Goal: Use online tool/utility: Utilize a website feature to perform a specific function

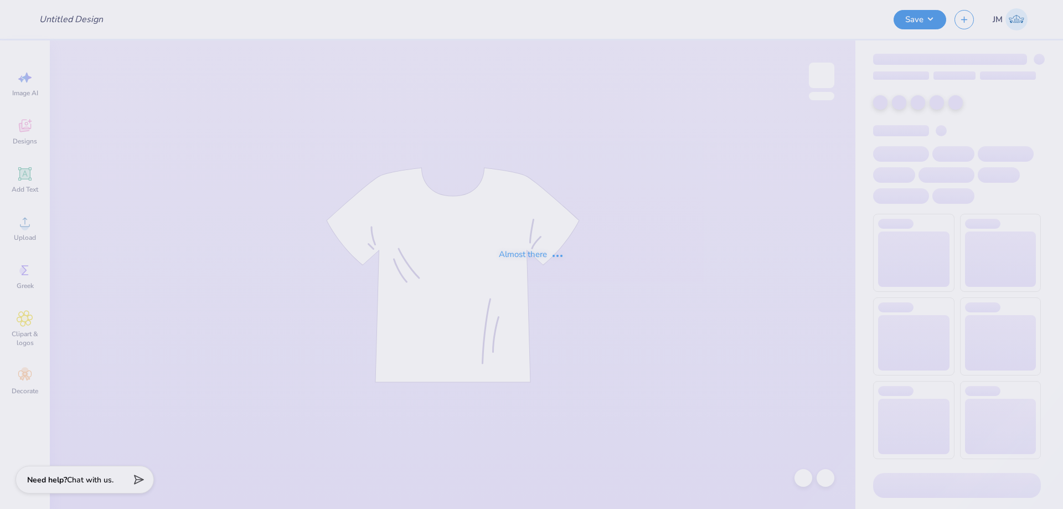
type input "Ivy and Elm Vintage Helmet Sweater"
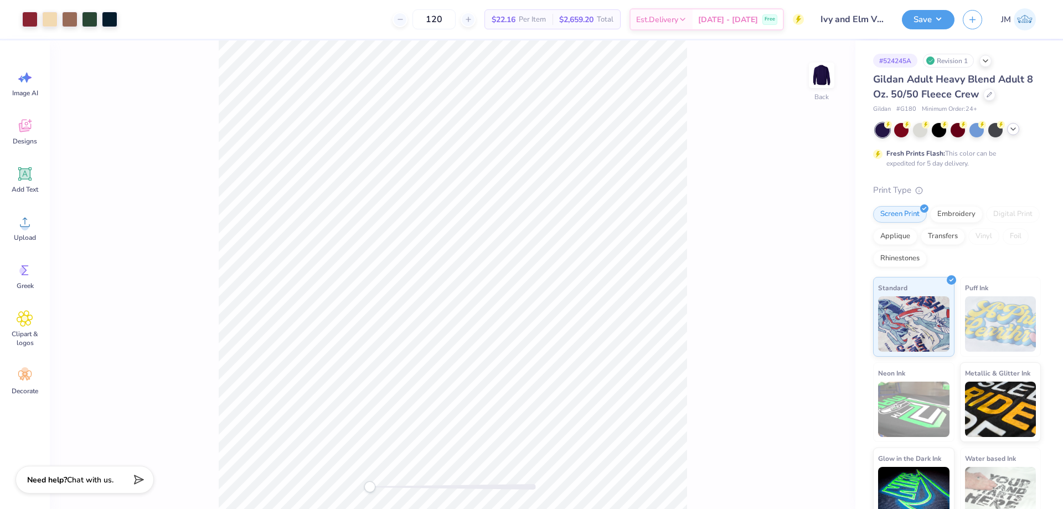
click at [1014, 130] on icon at bounding box center [1013, 129] width 9 height 9
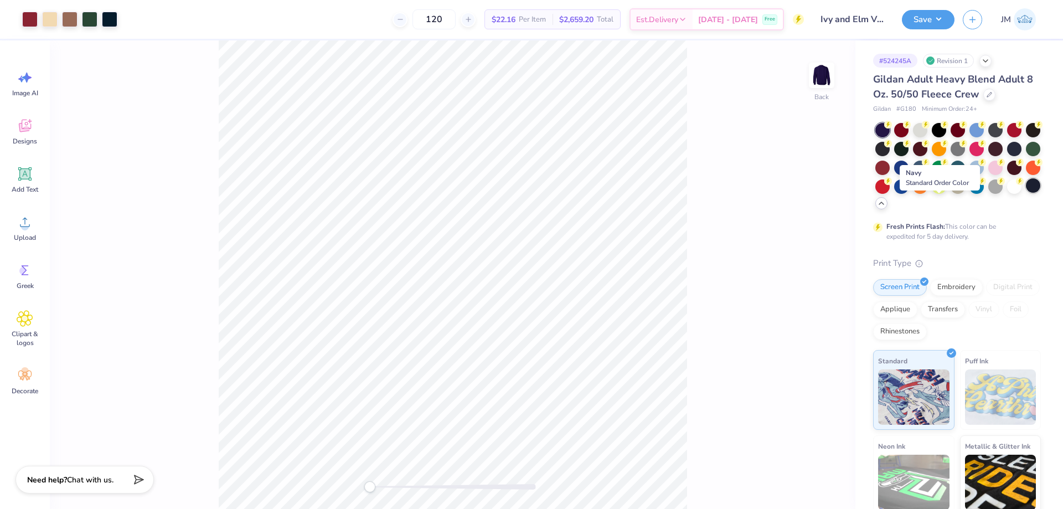
click at [1026, 193] on div at bounding box center [1033, 185] width 14 height 14
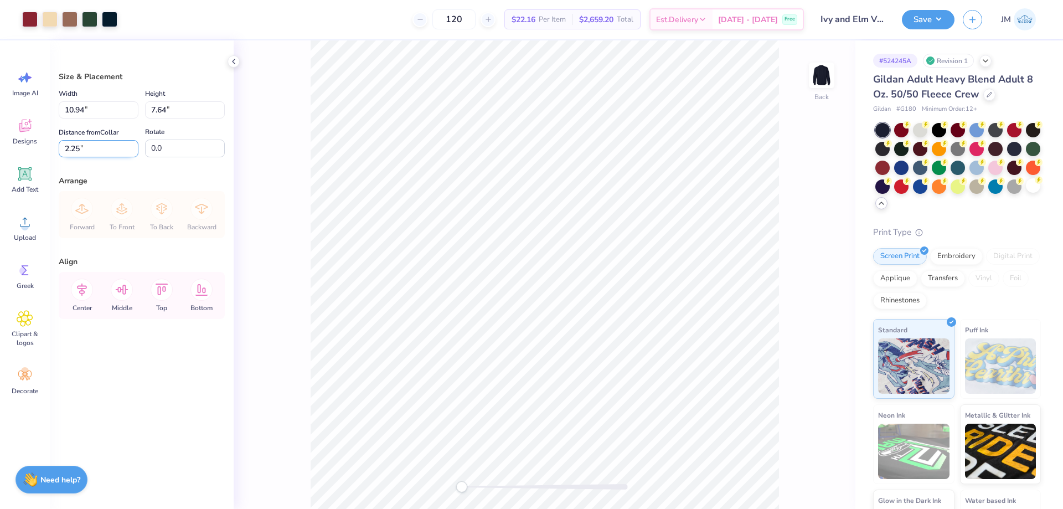
click at [104, 153] on input "2.25" at bounding box center [99, 148] width 80 height 17
click at [86, 287] on icon at bounding box center [82, 289] width 10 height 13
click at [537, 406] on li "Ungroup" at bounding box center [531, 409] width 87 height 22
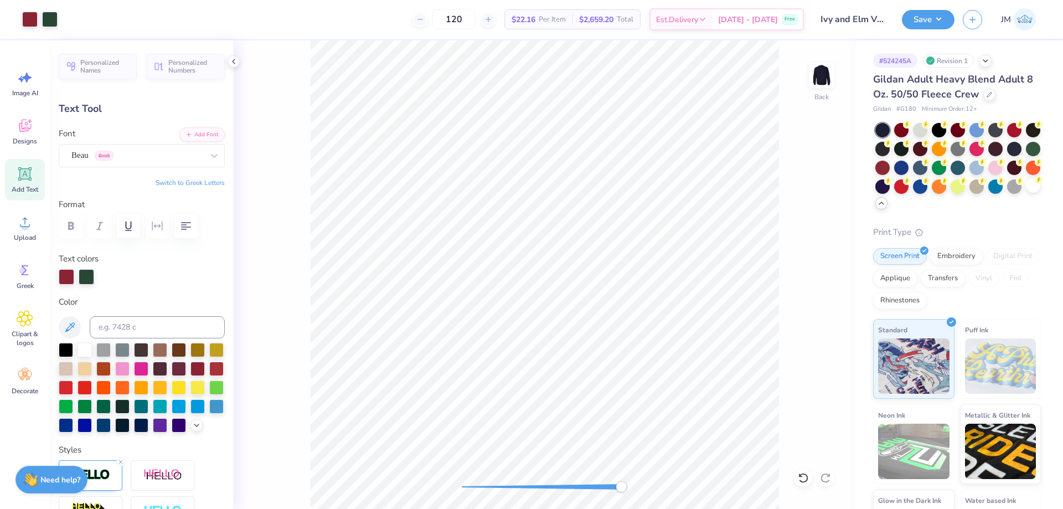
type input "-14.6"
type input "1.54"
type input "0.69"
type input "4.63"
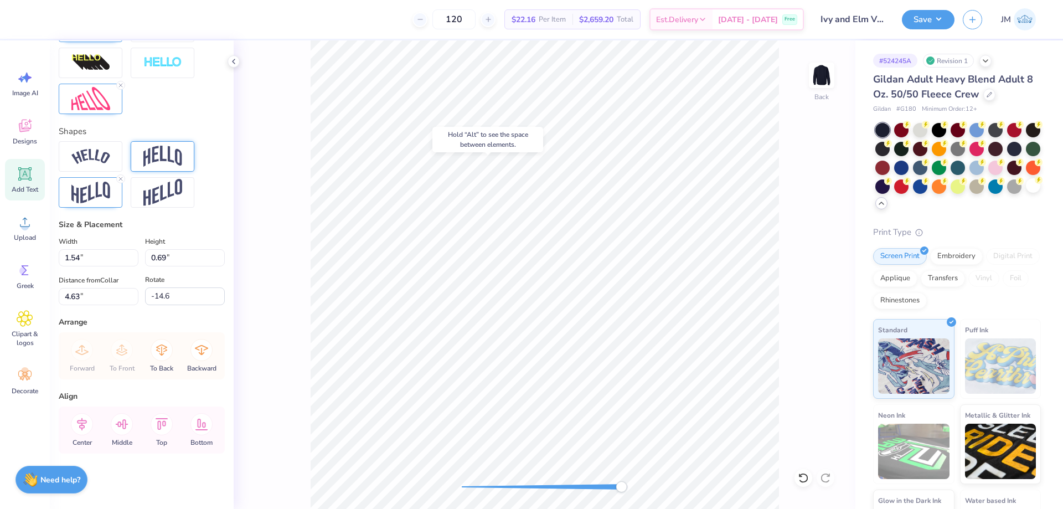
scroll to position [467, 0]
click at [89, 103] on img at bounding box center [90, 99] width 39 height 24
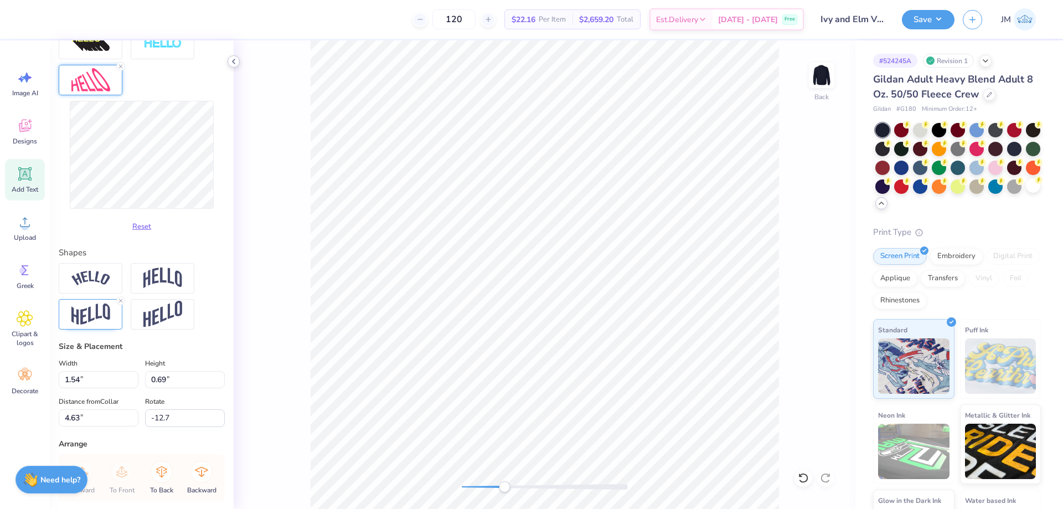
click at [234, 62] on icon at bounding box center [233, 61] width 9 height 9
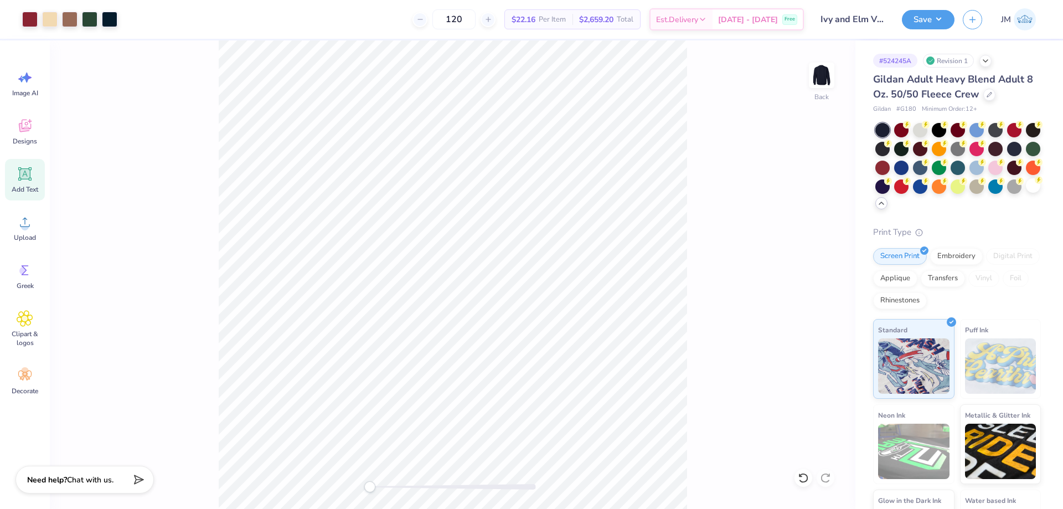
type input "0.0"
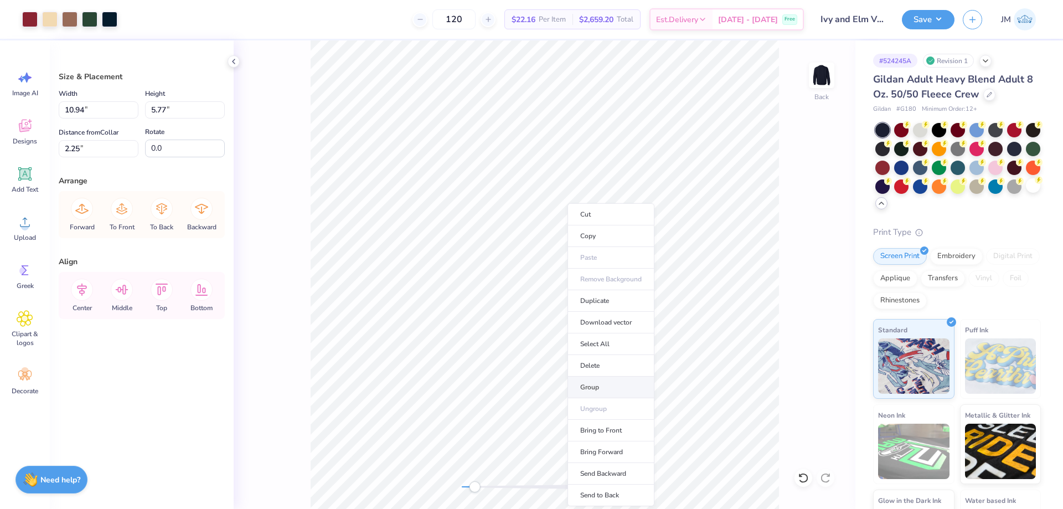
click at [603, 394] on li "Group" at bounding box center [610, 387] width 87 height 22
click at [639, 313] on li "Download vector" at bounding box center [652, 319] width 87 height 22
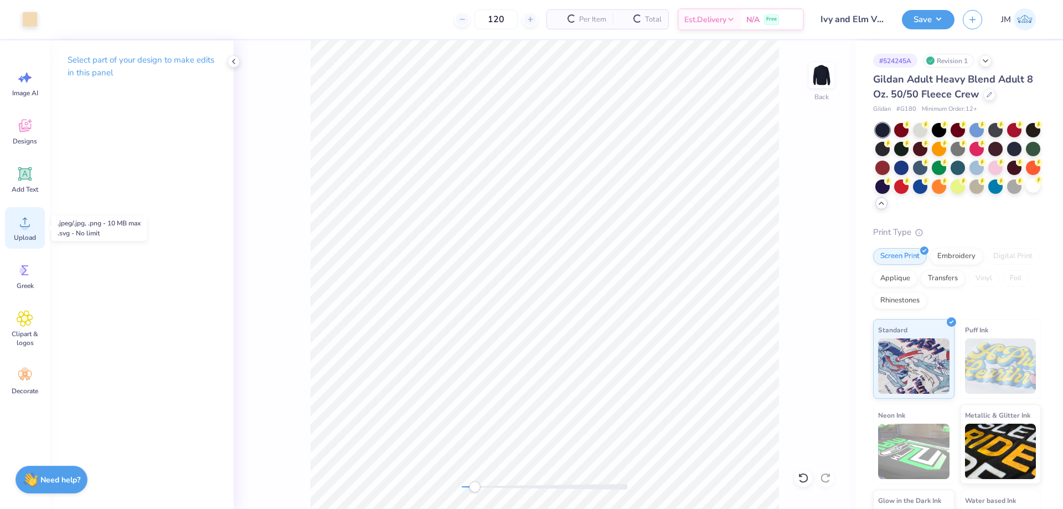
click at [33, 227] on div "Upload" at bounding box center [25, 228] width 40 height 42
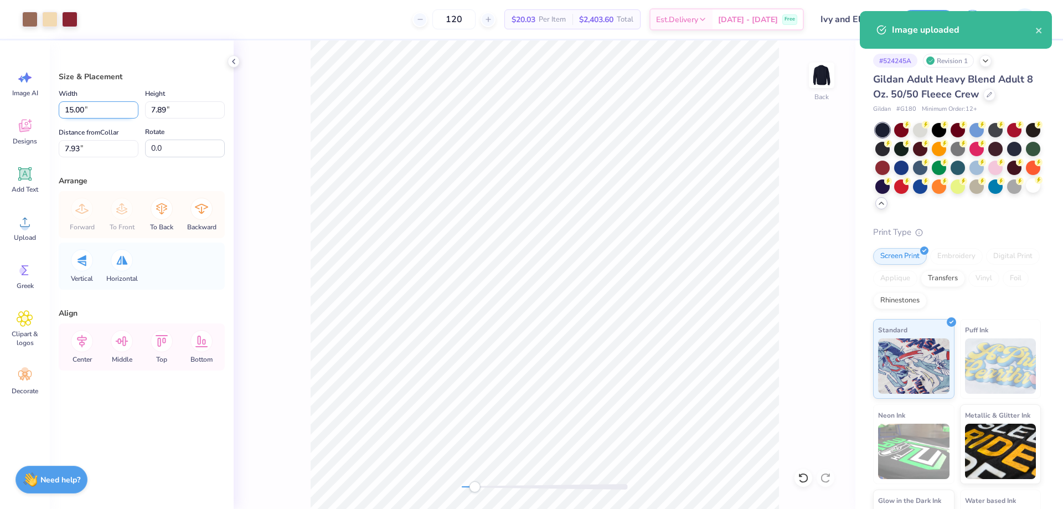
click at [95, 108] on input "15.00" at bounding box center [99, 109] width 80 height 17
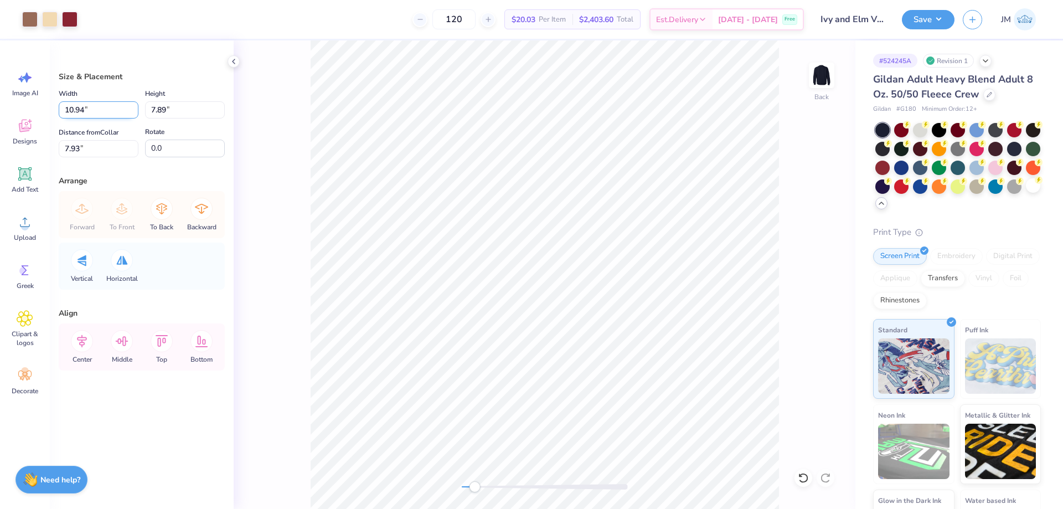
type input "10.94"
type input "5.75"
click at [91, 142] on input "9.00" at bounding box center [99, 148] width 80 height 17
type input "2.25"
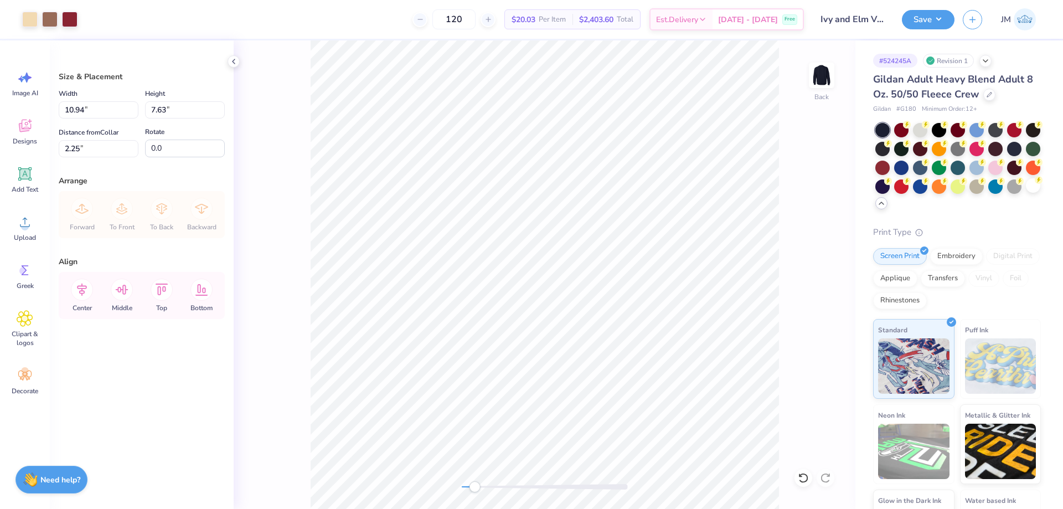
click at [95, 137] on label "Distance from [GEOGRAPHIC_DATA]" at bounding box center [89, 132] width 60 height 13
click at [95, 140] on input "2.25" at bounding box center [99, 148] width 80 height 17
click at [95, 147] on input "2.25" at bounding box center [99, 148] width 80 height 17
type input "3.00"
click at [84, 298] on icon at bounding box center [82, 289] width 22 height 22
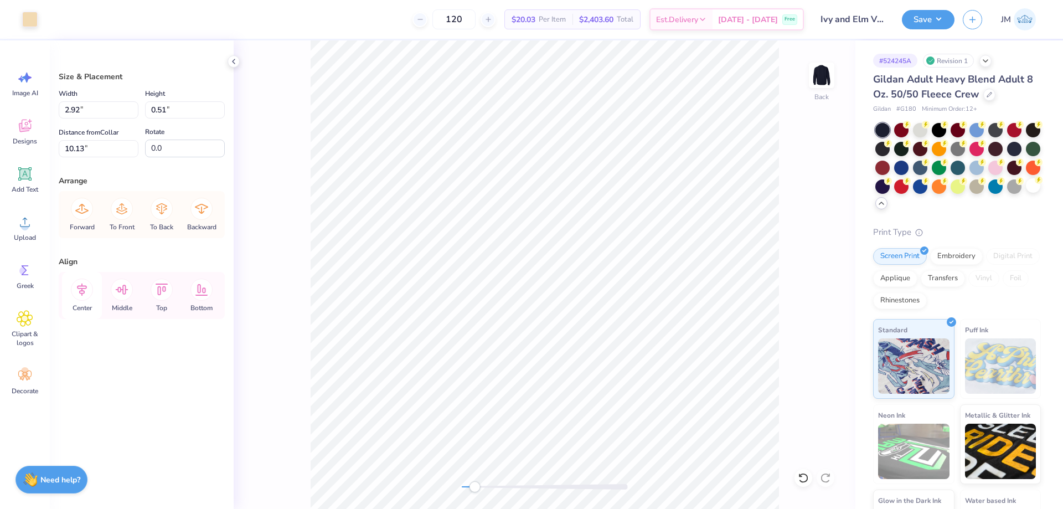
click at [80, 281] on icon at bounding box center [82, 289] width 22 height 22
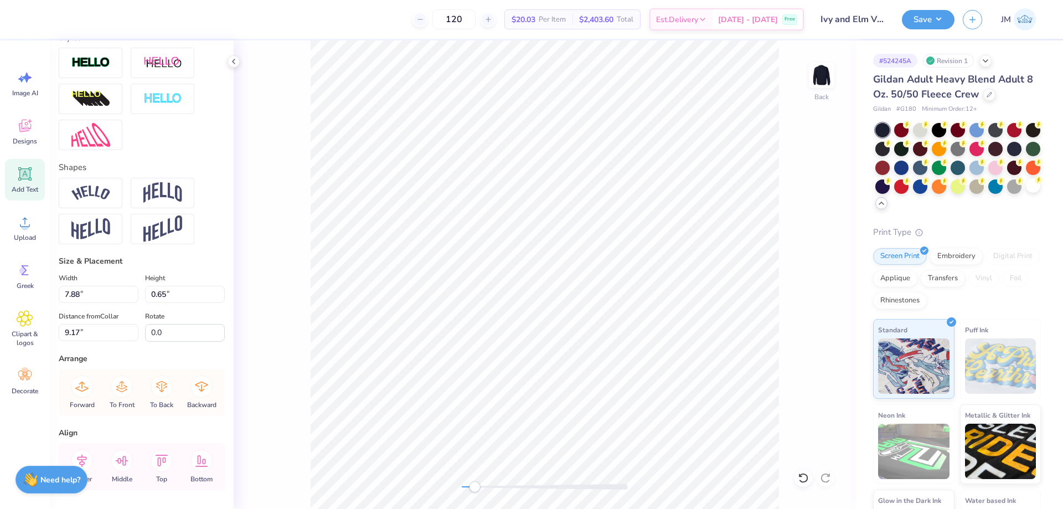
scroll to position [425, 0]
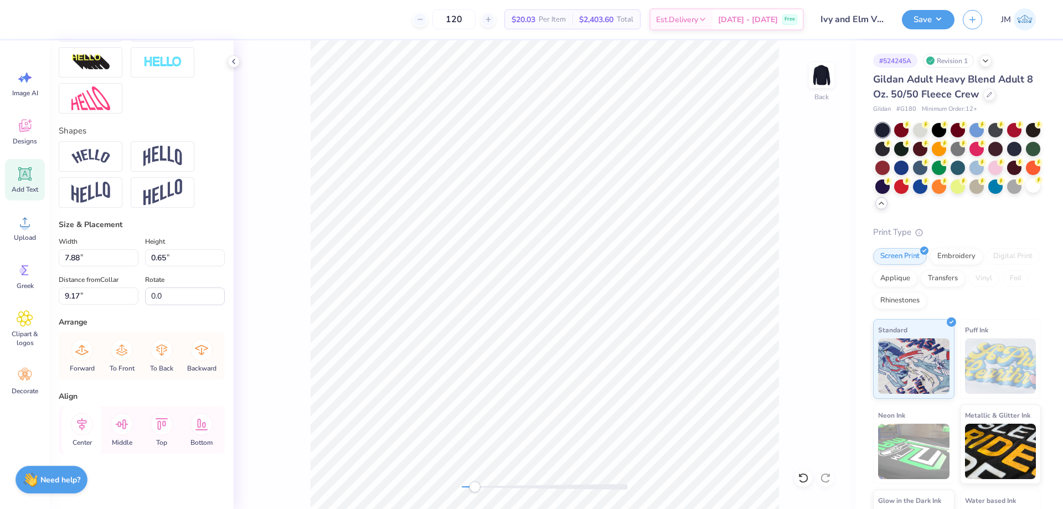
click at [88, 423] on icon at bounding box center [82, 424] width 22 height 22
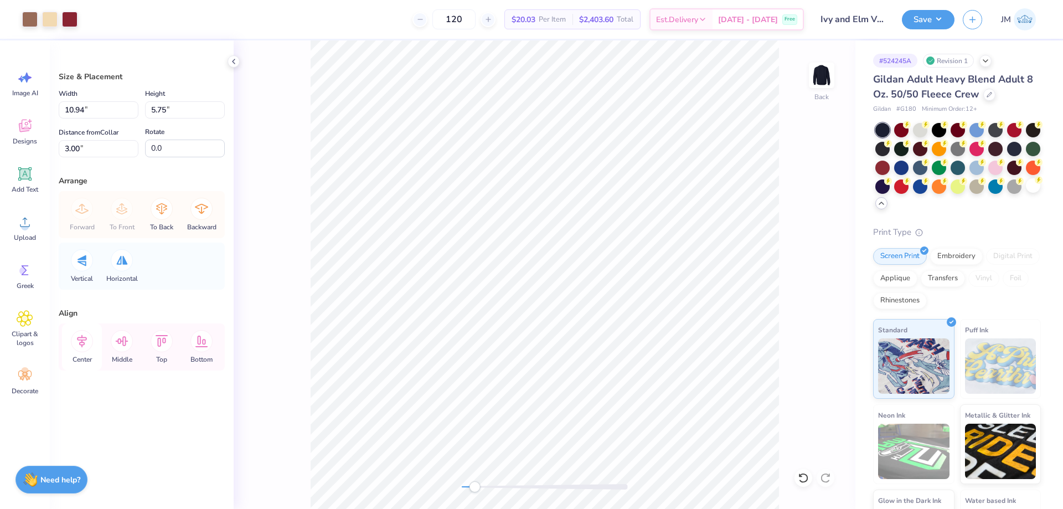
click at [81, 334] on icon at bounding box center [82, 341] width 22 height 22
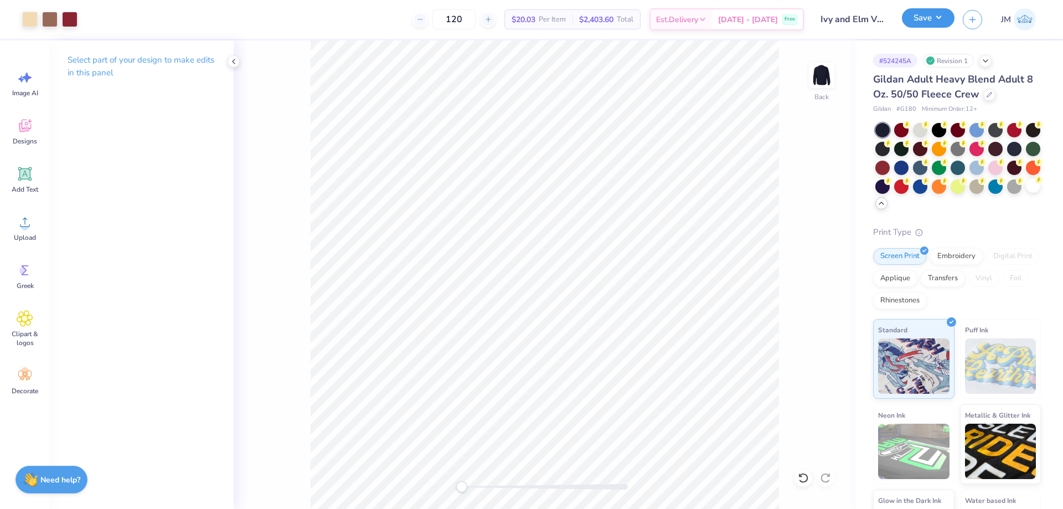
click at [942, 24] on button "Save" at bounding box center [928, 17] width 53 height 19
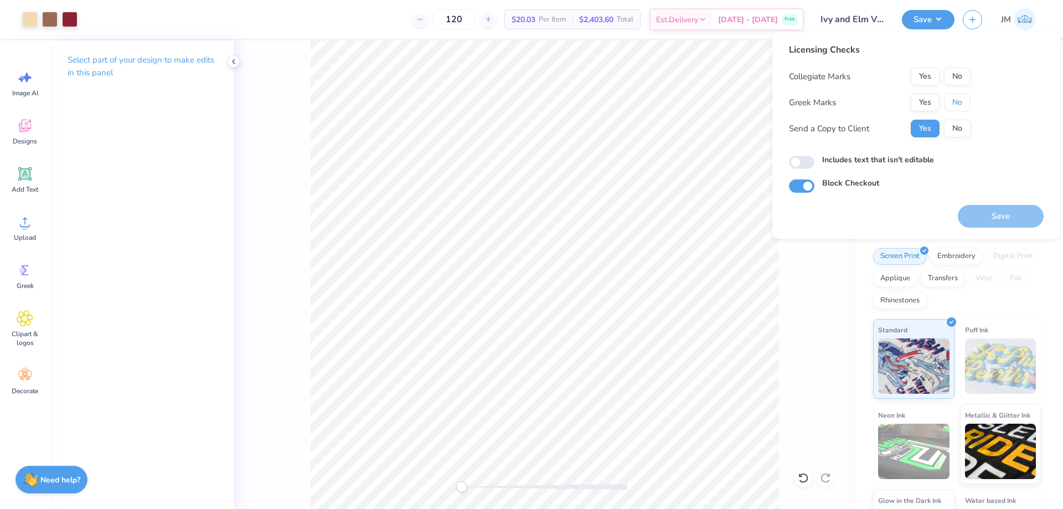
click at [956, 96] on button "No" at bounding box center [957, 103] width 27 height 18
drag, startPoint x: 958, startPoint y: 87, endPoint x: 974, endPoint y: 141, distance: 55.9
click at [961, 73] on button "No" at bounding box center [957, 77] width 27 height 18
click at [1027, 211] on button "Save" at bounding box center [1001, 216] width 86 height 23
